Goal: Task Accomplishment & Management: Use online tool/utility

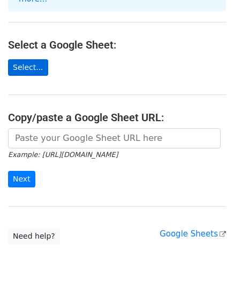
scroll to position [108, 0]
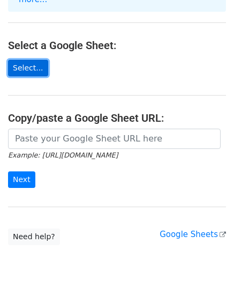
click at [14, 60] on link "Select..." at bounding box center [28, 68] width 40 height 17
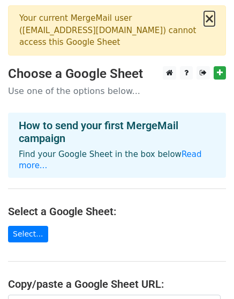
click at [212, 19] on button "×" at bounding box center [209, 18] width 11 height 13
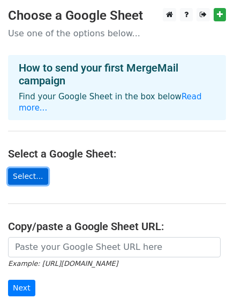
click at [29, 168] on link "Select..." at bounding box center [28, 176] width 40 height 17
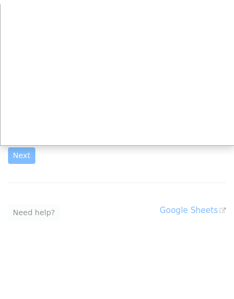
scroll to position [129, 0]
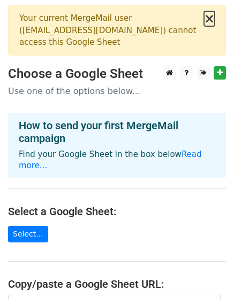
click at [208, 18] on button "×" at bounding box center [209, 18] width 11 height 13
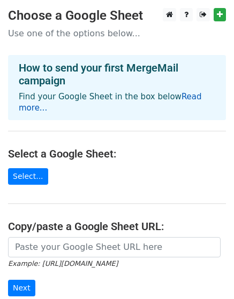
click at [177, 100] on link "Read more..." at bounding box center [110, 102] width 183 height 21
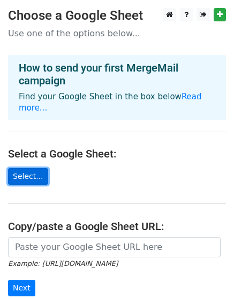
click at [21, 168] on link "Select..." at bounding box center [28, 176] width 40 height 17
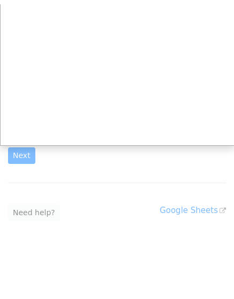
scroll to position [129, 0]
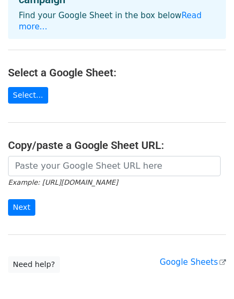
scroll to position [187, 0]
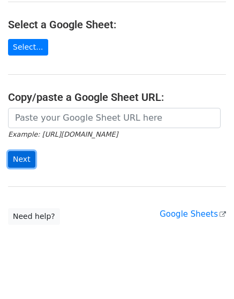
click at [20, 151] on input "Next" at bounding box center [21, 159] width 27 height 17
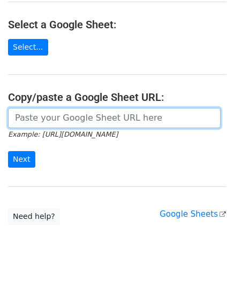
click at [21, 108] on input "url" at bounding box center [114, 118] width 212 height 20
paste input "[URL][DOMAIN_NAME]"
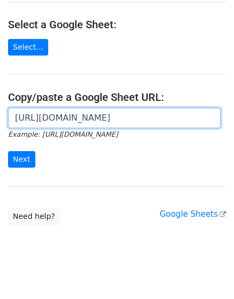
scroll to position [0, 0]
type input "https://docs.google.com/spreadsheets/d/1F665YGNtYk4DiNc0k1REJcmzeT6vw6GJj_NcEBc…"
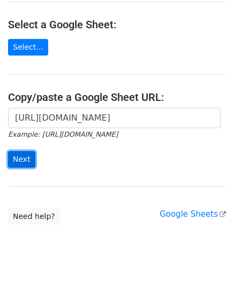
click at [19, 151] on input "Next" at bounding box center [21, 159] width 27 height 17
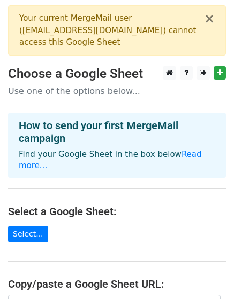
scroll to position [1, 0]
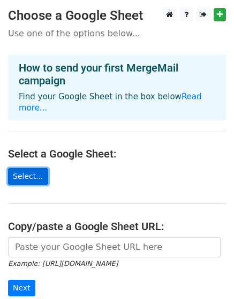
click at [26, 168] on link "Select..." at bounding box center [28, 176] width 40 height 17
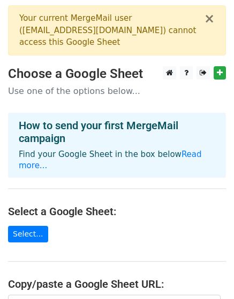
click at [163, 214] on main "× Your current MergeMail user ( [EMAIL_ADDRESS][DOMAIN_NAME] ) cannot access th…" at bounding box center [117, 208] width 234 height 407
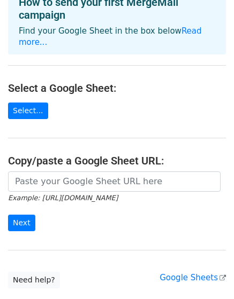
scroll to position [123, 0]
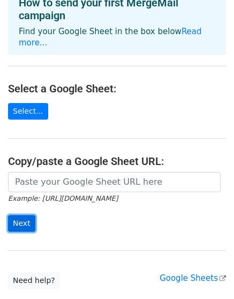
click at [21, 215] on input "Next" at bounding box center [21, 223] width 27 height 17
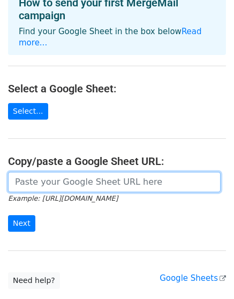
paste input "[URL][DOMAIN_NAME]"
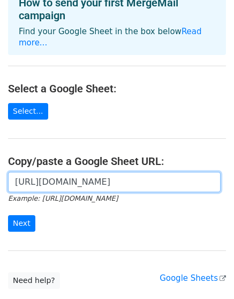
scroll to position [0, 238]
type input "[URL][DOMAIN_NAME]"
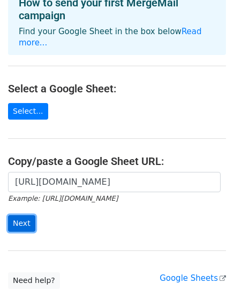
scroll to position [0, 0]
click at [21, 215] on input "Next" at bounding box center [21, 223] width 27 height 17
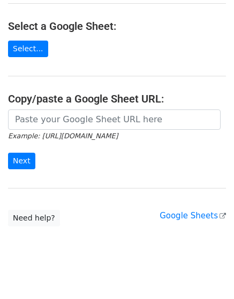
scroll to position [187, 0]
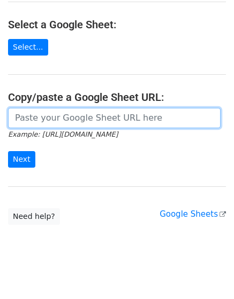
click at [44, 108] on input "url" at bounding box center [114, 118] width 212 height 20
type input "[URL][DOMAIN_NAME]"
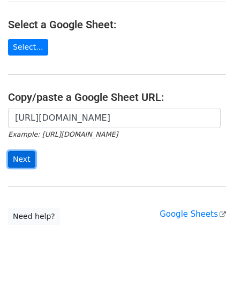
click at [18, 151] on input "Next" at bounding box center [21, 159] width 27 height 17
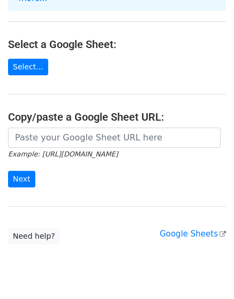
scroll to position [168, 0]
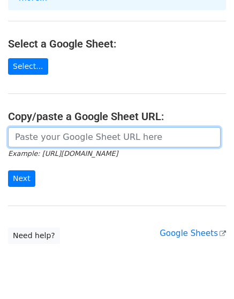
click at [28, 127] on input "url" at bounding box center [114, 137] width 212 height 20
type input "[URL][DOMAIN_NAME]"
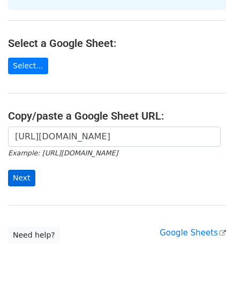
scroll to position [187, 0]
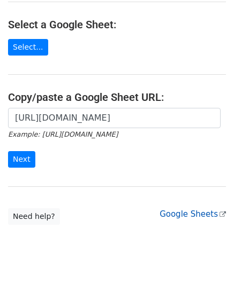
click at [177, 209] on link "Google Sheets" at bounding box center [192, 214] width 66 height 10
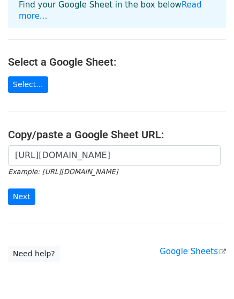
scroll to position [0, 0]
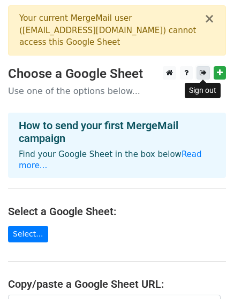
click at [201, 76] on icon at bounding box center [202, 72] width 7 height 7
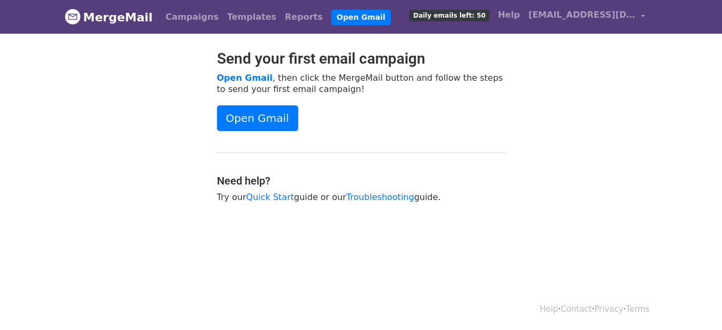
scroll to position [2, 0]
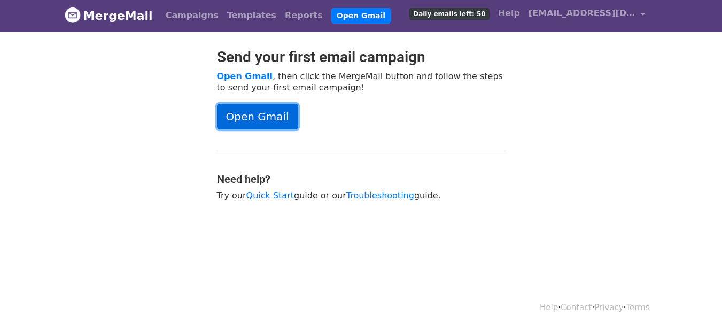
click at [234, 115] on link "Open Gmail" at bounding box center [257, 117] width 81 height 26
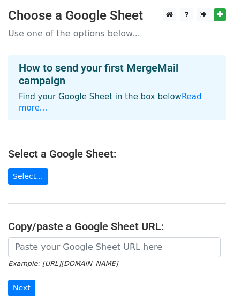
scroll to position [129, 0]
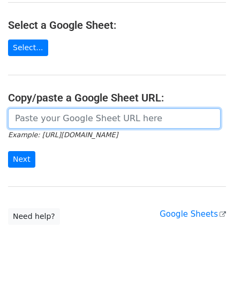
click at [46, 108] on input "url" at bounding box center [114, 118] width 212 height 20
type input "[URL][DOMAIN_NAME]"
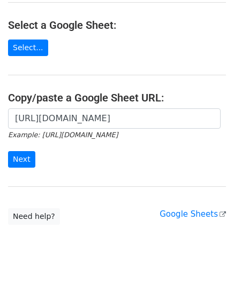
click at [113, 271] on html "Choose a Google Sheet Use one of the options below... How to send your first Me…" at bounding box center [117, 90] width 234 height 439
click at [23, 151] on input "Next" at bounding box center [21, 159] width 27 height 17
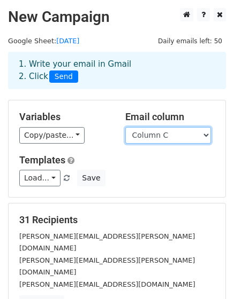
click at [205, 133] on select "Column A Column B Column C" at bounding box center [167, 135] width 85 height 17
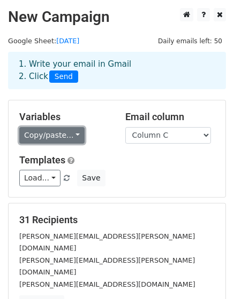
click at [73, 136] on link "Copy/paste..." at bounding box center [51, 135] width 65 height 17
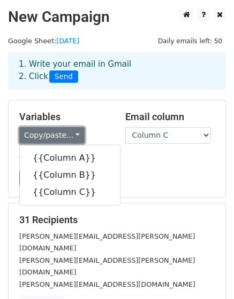
click at [73, 136] on link "Copy/paste..." at bounding box center [51, 135] width 65 height 17
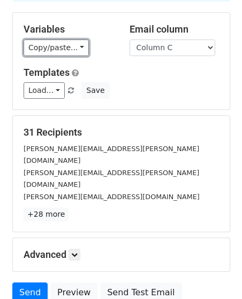
scroll to position [88, 0]
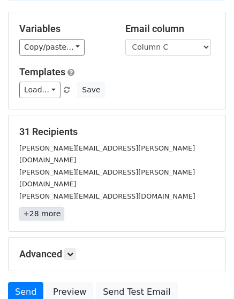
click at [42, 207] on link "+28 more" at bounding box center [41, 213] width 45 height 13
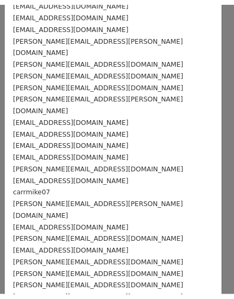
scroll to position [0, 0]
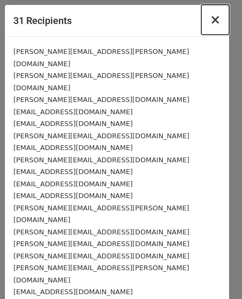
click at [209, 21] on span "×" at bounding box center [214, 19] width 11 height 15
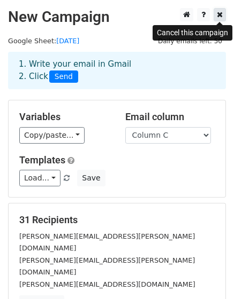
click at [220, 17] on icon at bounding box center [219, 14] width 6 height 7
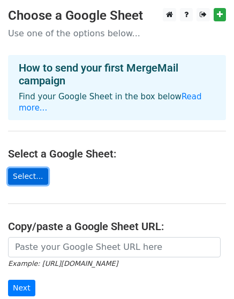
click at [19, 168] on link "Select..." at bounding box center [28, 176] width 40 height 17
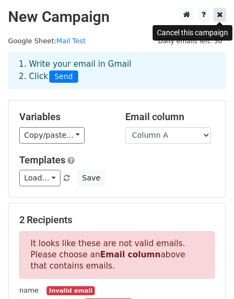
click at [220, 19] on link at bounding box center [219, 14] width 12 height 13
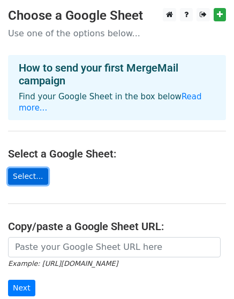
click at [33, 168] on link "Select..." at bounding box center [28, 176] width 40 height 17
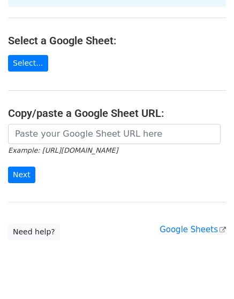
scroll to position [122, 0]
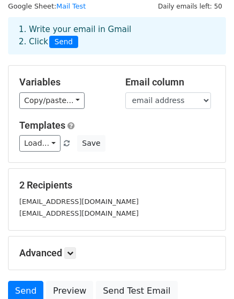
scroll to position [21, 0]
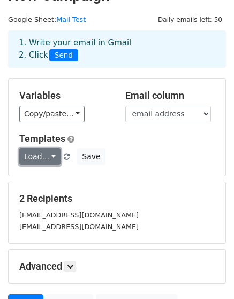
click at [50, 160] on link "Load..." at bounding box center [39, 157] width 41 height 17
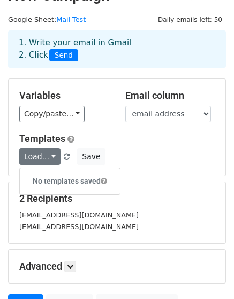
click at [153, 159] on div "Load... No templates saved Save" at bounding box center [116, 157] width 211 height 17
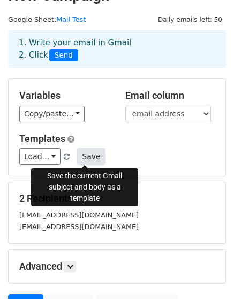
click at [77, 155] on button "Save" at bounding box center [91, 157] width 28 height 17
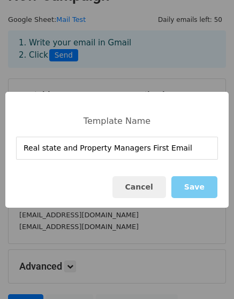
type input "Real state and Property Managers First Email"
click at [198, 183] on button "Save" at bounding box center [194, 187] width 46 height 22
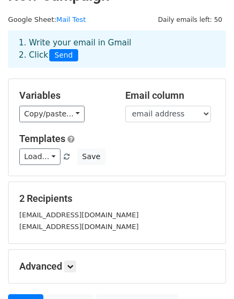
scroll to position [127, 0]
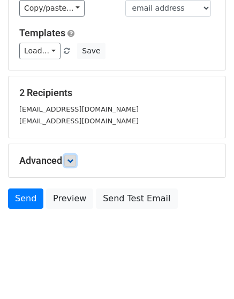
click at [73, 158] on icon at bounding box center [70, 161] width 6 height 6
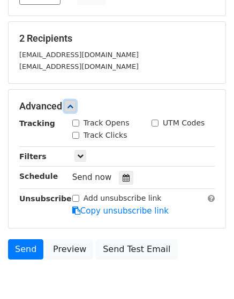
scroll to position [183, 0]
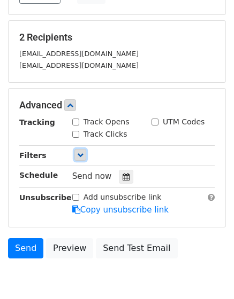
click at [75, 154] on link at bounding box center [80, 155] width 12 height 12
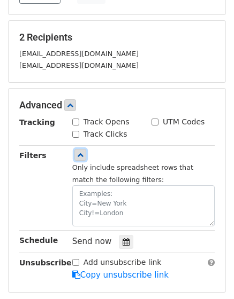
click at [75, 154] on link at bounding box center [80, 155] width 12 height 12
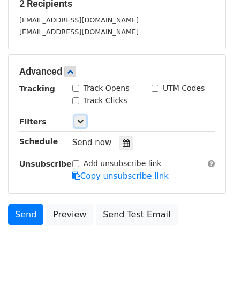
scroll to position [217, 0]
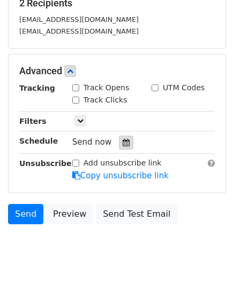
click at [120, 137] on div at bounding box center [126, 143] width 14 height 14
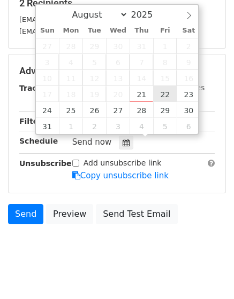
type input "2025-08-22 12:00"
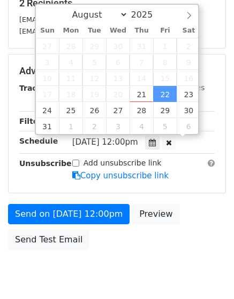
scroll to position [1, 0]
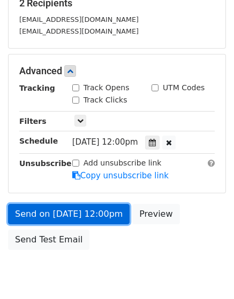
click at [85, 211] on link "Send on Aug 22 at 12:00pm" at bounding box center [68, 214] width 121 height 20
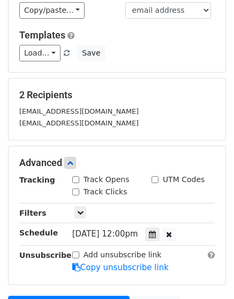
scroll to position [0, 0]
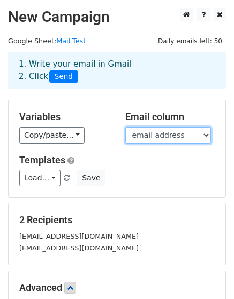
click at [161, 129] on select "name company email address" at bounding box center [167, 135] width 85 height 17
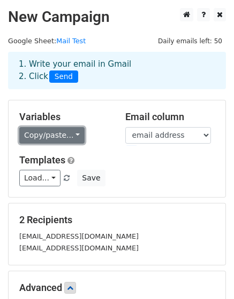
click at [71, 134] on link "Copy/paste..." at bounding box center [51, 135] width 65 height 17
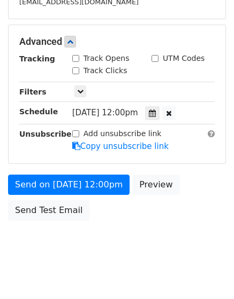
scroll to position [247, 0]
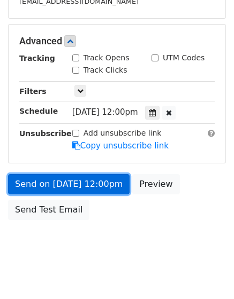
click at [94, 186] on link "Send on Aug 22 at 12:00pm" at bounding box center [68, 184] width 121 height 20
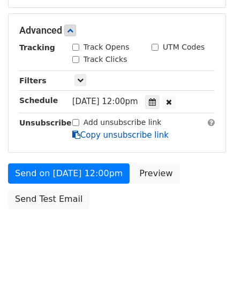
scroll to position [0, 0]
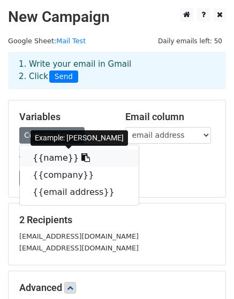
click at [81, 161] on icon at bounding box center [85, 157] width 9 height 9
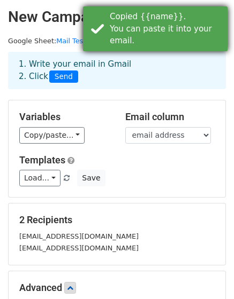
click at [216, 15] on div "Copied {{name}}. You can paste it into your email." at bounding box center [166, 29] width 113 height 36
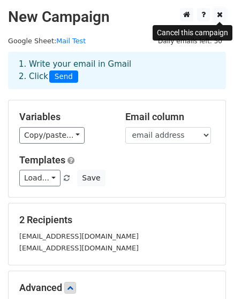
click at [216, 15] on icon at bounding box center [219, 14] width 6 height 7
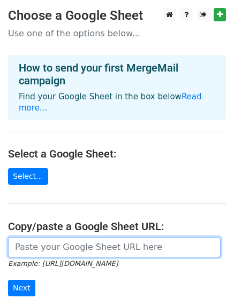
click at [41, 241] on input "url" at bounding box center [114, 247] width 212 height 20
paste input "https://docs.google.com/spreadsheets/d/1ESqKQj9oAazNygORRLfIYvOxmU_IPZ1sDHbgEfU…"
type input "https://docs.google.com/spreadsheets/d/1ESqKQj9oAazNygORRLfIYvOxmU_IPZ1sDHbgEfU…"
click at [8, 280] on input "Next" at bounding box center [21, 288] width 27 height 17
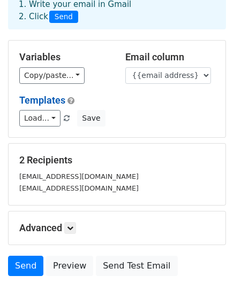
scroll to position [127, 0]
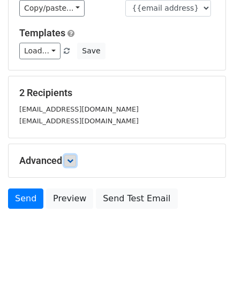
click at [73, 158] on icon at bounding box center [70, 161] width 6 height 6
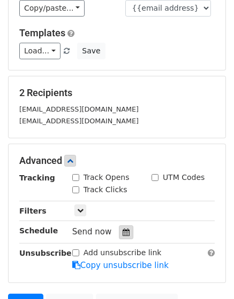
click at [122, 230] on icon at bounding box center [125, 232] width 7 height 7
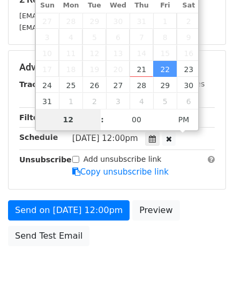
scroll to position [223, 0]
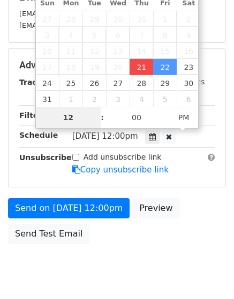
type input "2025-08-21 12:00"
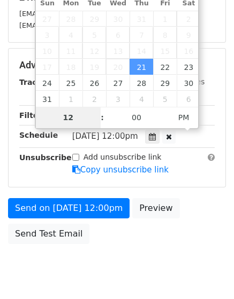
click at [126, 68] on span "20" at bounding box center [118, 67] width 24 height 16
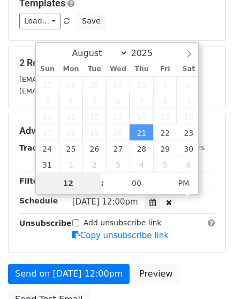
scroll to position [157, 0]
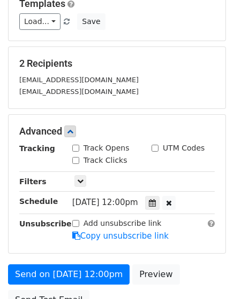
click at [142, 20] on div "Load... Real state and Property Managers First Email Save" at bounding box center [116, 21] width 211 height 17
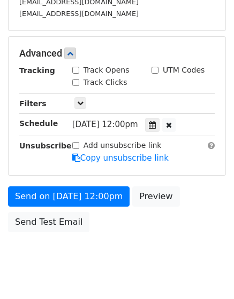
scroll to position [235, 0]
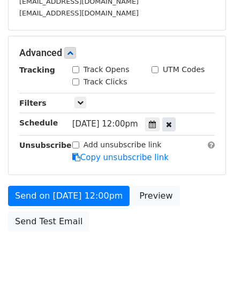
click at [172, 123] on icon at bounding box center [169, 124] width 6 height 7
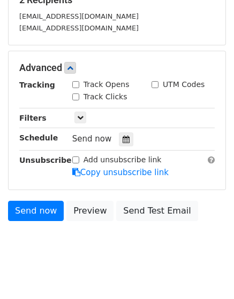
scroll to position [232, 0]
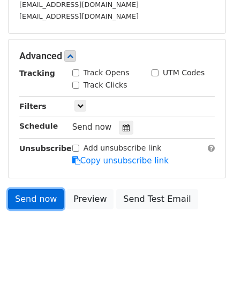
click at [36, 203] on link "Send now" at bounding box center [36, 199] width 56 height 20
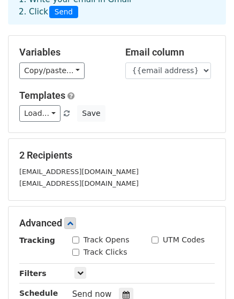
scroll to position [64, 0]
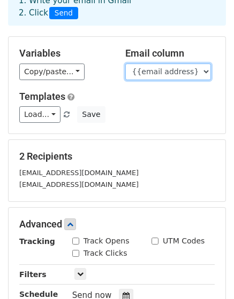
click at [204, 75] on select "{{name}} {{company}} {{email address}}" at bounding box center [167, 72] width 85 height 17
click at [205, 74] on select "{{name}} {{company}} {{email address}}" at bounding box center [167, 72] width 85 height 17
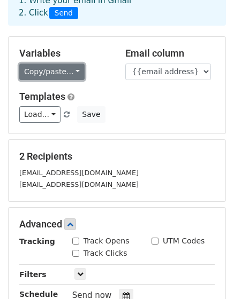
click at [71, 76] on link "Copy/paste..." at bounding box center [51, 72] width 65 height 17
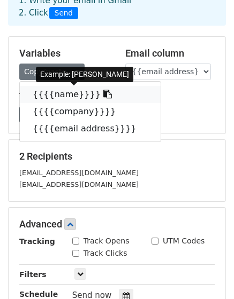
click at [65, 97] on link "{{{{name}}}}" at bounding box center [90, 94] width 141 height 17
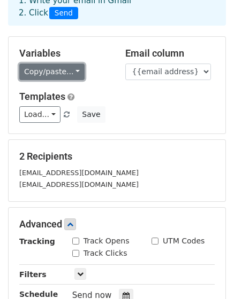
click at [71, 75] on link "Copy/paste..." at bounding box center [51, 72] width 65 height 17
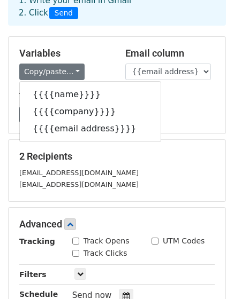
click at [187, 150] on div "2 Recipients MarioTrice@Archwaymaintenance.com MarioTrice46@Gmail.com" at bounding box center [117, 170] width 216 height 61
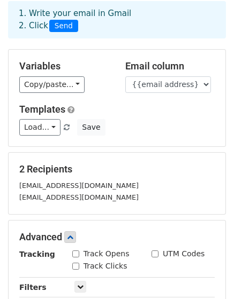
scroll to position [77, 0]
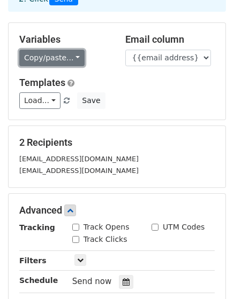
click at [67, 61] on link "Copy/paste..." at bounding box center [51, 58] width 65 height 17
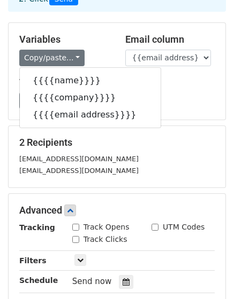
click at [96, 55] on div "Copy/paste... {{{{name}}}} {{{{company}}}} {{{{email address}}}}" at bounding box center [64, 58] width 90 height 17
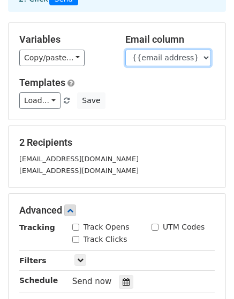
click at [206, 55] on select "{{name}} {{company}} {{email address}}" at bounding box center [167, 58] width 85 height 17
click at [125, 50] on select "{{name}} {{company}} {{email address}}" at bounding box center [167, 58] width 85 height 17
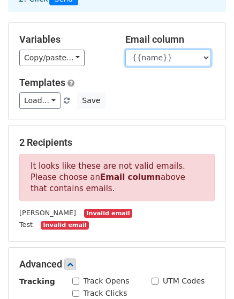
click at [204, 56] on select "{{name}} {{company}} {{email address}}" at bounding box center [167, 58] width 85 height 17
select select "{{email address}}"
click at [125, 50] on select "{{name}} {{company}} {{email address}}" at bounding box center [167, 58] width 85 height 17
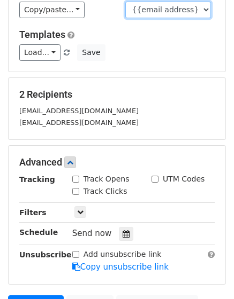
scroll to position [128, 0]
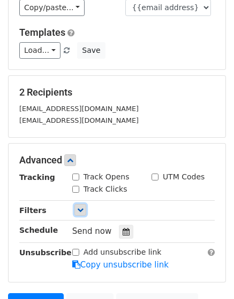
click at [81, 210] on icon at bounding box center [80, 210] width 6 height 6
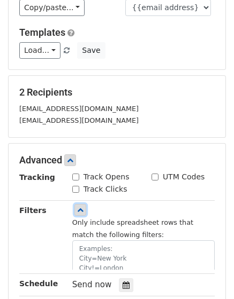
click at [81, 210] on icon at bounding box center [80, 210] width 6 height 6
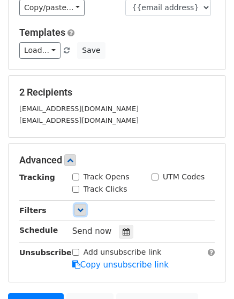
click at [81, 210] on icon at bounding box center [80, 210] width 6 height 6
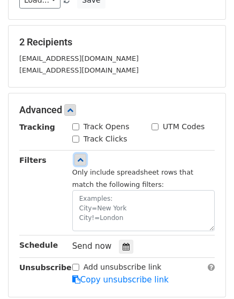
scroll to position [185, 0]
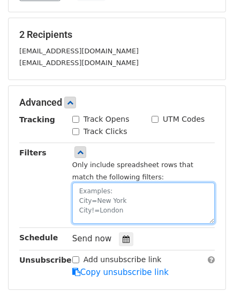
click at [81, 210] on textarea at bounding box center [143, 203] width 142 height 41
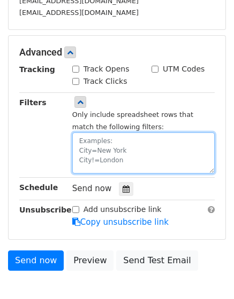
scroll to position [236, 0]
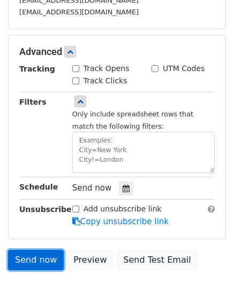
click at [33, 259] on link "Send now" at bounding box center [36, 260] width 56 height 20
click at [25, 257] on link "Send now" at bounding box center [36, 260] width 56 height 20
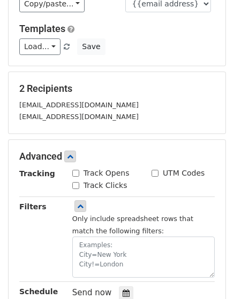
scroll to position [297, 0]
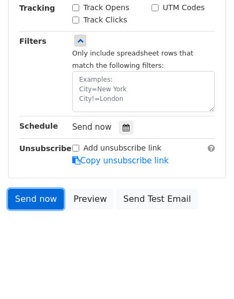
click at [26, 193] on link "Send now" at bounding box center [36, 199] width 56 height 20
click at [27, 199] on link "Send now" at bounding box center [36, 199] width 56 height 20
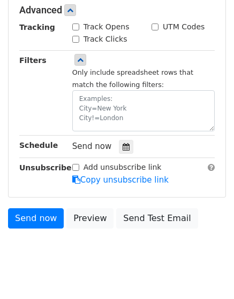
scroll to position [278, 0]
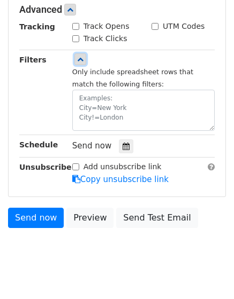
click at [80, 63] on link at bounding box center [80, 59] width 12 height 12
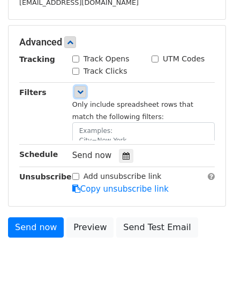
scroll to position [232, 0]
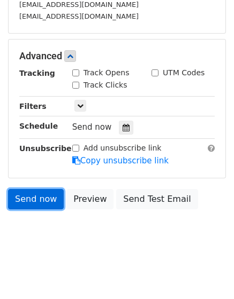
click at [33, 203] on link "Send now" at bounding box center [36, 199] width 56 height 20
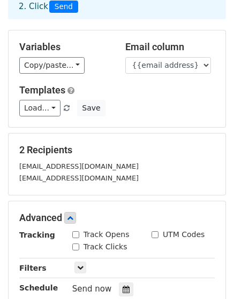
scroll to position [64, 0]
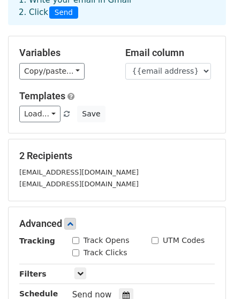
click at [119, 150] on h5 "2 Recipients" at bounding box center [116, 156] width 195 height 12
click at [92, 166] on div "[EMAIL_ADDRESS][DOMAIN_NAME]" at bounding box center [116, 172] width 211 height 12
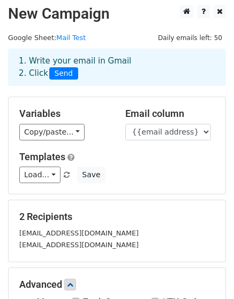
scroll to position [0, 0]
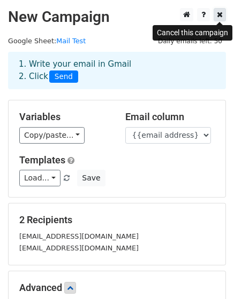
click at [218, 14] on icon at bounding box center [219, 14] width 6 height 7
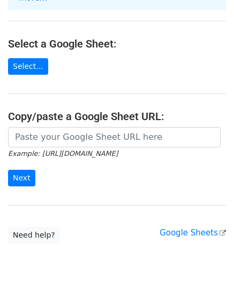
scroll to position [111, 0]
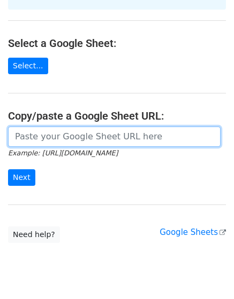
click at [48, 127] on input "url" at bounding box center [114, 137] width 212 height 20
paste input "[URL][DOMAIN_NAME]"
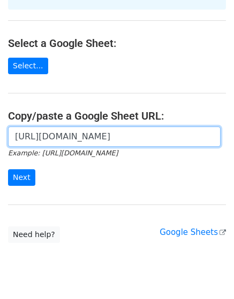
scroll to position [0, 238]
type input "[URL][DOMAIN_NAME]"
click at [8, 169] on input "Next" at bounding box center [21, 177] width 27 height 17
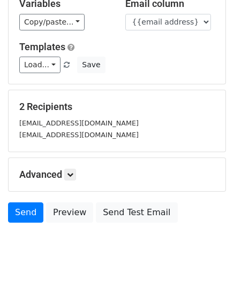
scroll to position [6, 0]
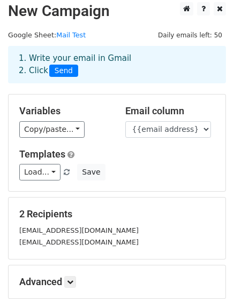
click at [158, 110] on h5 "Email column" at bounding box center [170, 111] width 90 height 12
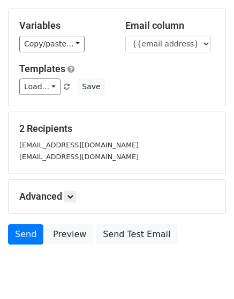
scroll to position [92, 0]
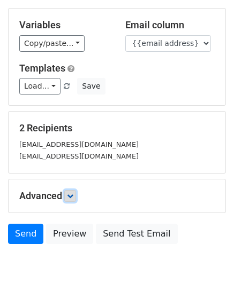
click at [76, 198] on link at bounding box center [70, 196] width 12 height 12
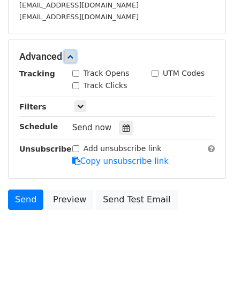
scroll to position [232, 0]
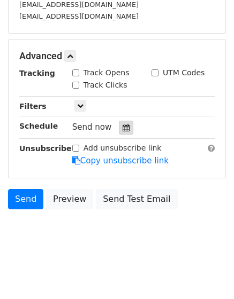
click at [122, 126] on icon at bounding box center [125, 127] width 7 height 7
click at [99, 248] on body "New Campaign Daily emails left: 50 Google Sheet: Mail Test 1. Write your email …" at bounding box center [117, 16] width 234 height 481
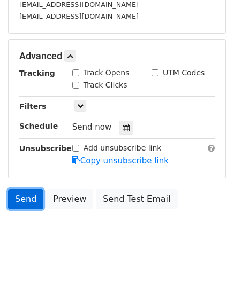
click at [27, 202] on link "Send" at bounding box center [25, 199] width 35 height 20
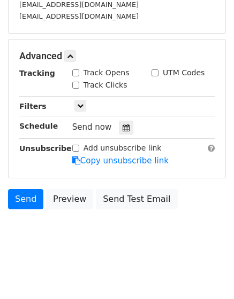
scroll to position [0, 0]
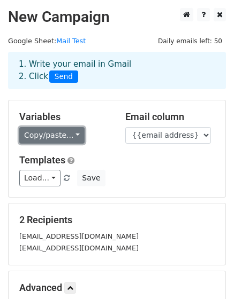
click at [69, 139] on link "Copy/paste..." at bounding box center [51, 135] width 65 height 17
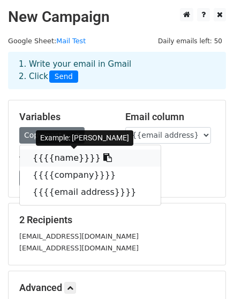
click at [103, 157] on icon at bounding box center [107, 157] width 9 height 9
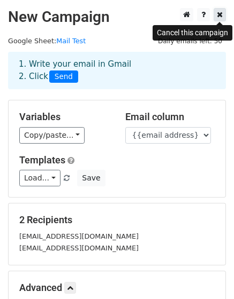
click at [217, 16] on icon at bounding box center [219, 14] width 6 height 7
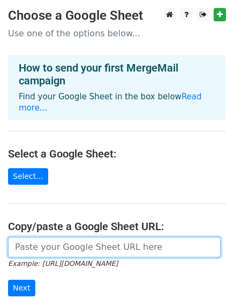
click at [42, 237] on input "url" at bounding box center [114, 247] width 212 height 20
paste input "[URL][DOMAIN_NAME]"
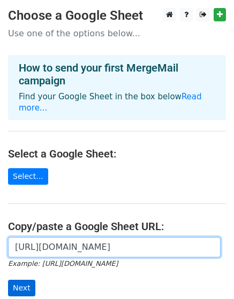
type input "[URL][DOMAIN_NAME]"
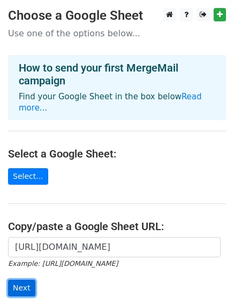
scroll to position [0, 0]
click at [18, 280] on input "Next" at bounding box center [21, 288] width 27 height 17
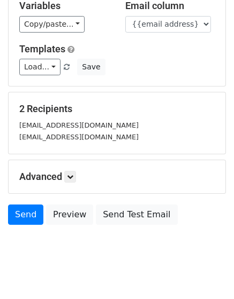
scroll to position [112, 0]
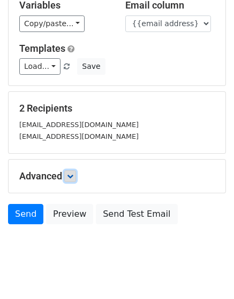
click at [73, 175] on icon at bounding box center [70, 176] width 6 height 6
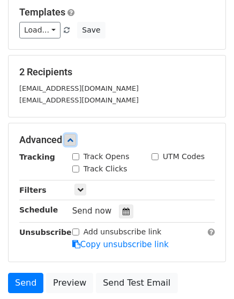
scroll to position [165, 0]
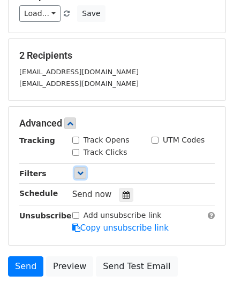
click at [78, 173] on icon at bounding box center [80, 173] width 6 height 6
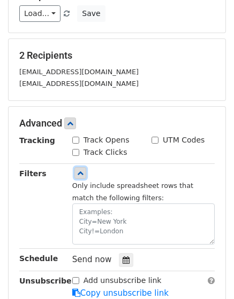
click at [78, 173] on icon at bounding box center [80, 173] width 6 height 6
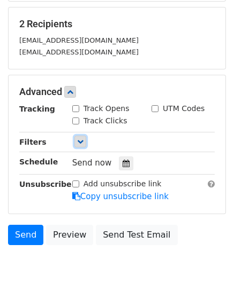
scroll to position [197, 0]
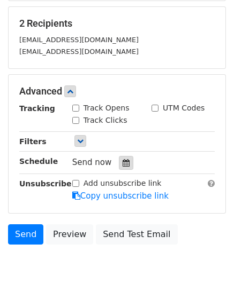
click at [122, 160] on icon at bounding box center [125, 162] width 7 height 7
click at [93, 271] on body "New Campaign Daily emails left: 50 Google Sheet: Mail Test 1. Write your email …" at bounding box center [117, 51] width 234 height 481
click at [124, 159] on div at bounding box center [126, 163] width 14 height 14
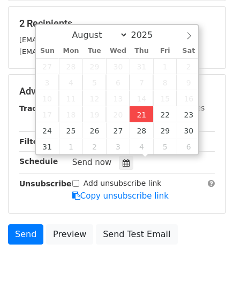
type input "[DATE] 12:00"
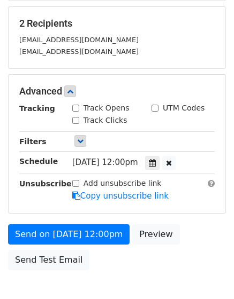
click at [109, 259] on div "Send on [DATE] 12:00pm Preview Send Test Email" at bounding box center [117, 249] width 234 height 51
click at [172, 162] on icon at bounding box center [169, 162] width 6 height 7
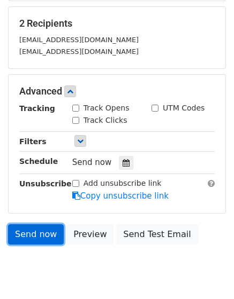
click at [25, 236] on link "Send now" at bounding box center [36, 234] width 56 height 20
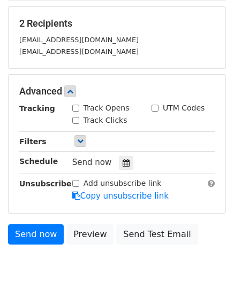
scroll to position [232, 0]
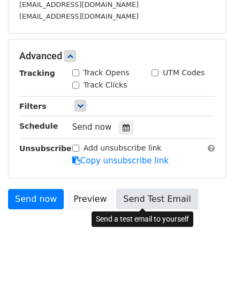
click at [135, 192] on link "Send Test Email" at bounding box center [156, 199] width 81 height 20
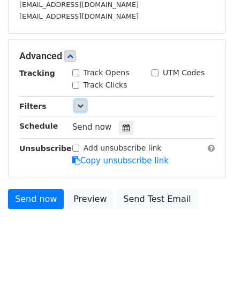
click at [80, 105] on icon at bounding box center [80, 106] width 6 height 6
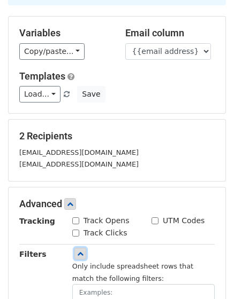
scroll to position [83, 0]
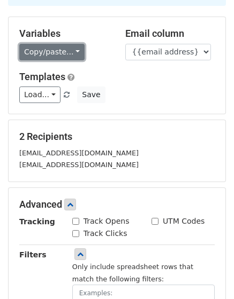
click at [75, 50] on link "Copy/paste..." at bounding box center [51, 52] width 65 height 17
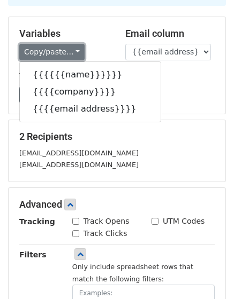
click at [75, 50] on link "Copy/paste..." at bounding box center [51, 52] width 65 height 17
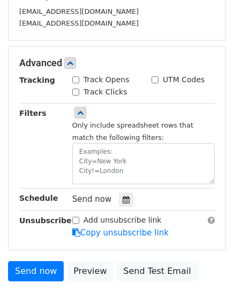
scroll to position [227, 0]
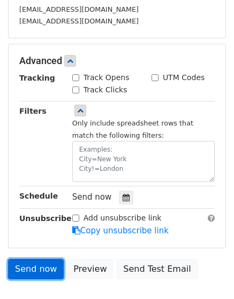
click at [25, 266] on link "Send now" at bounding box center [36, 269] width 56 height 20
